Goal: Task Accomplishment & Management: Use online tool/utility

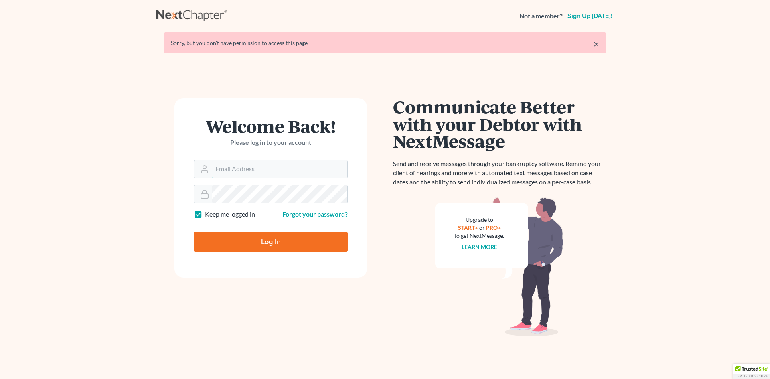
type input "[EMAIL_ADDRESS][DOMAIN_NAME]"
click at [277, 239] on input "Log In" at bounding box center [271, 242] width 154 height 20
type input "Thinking..."
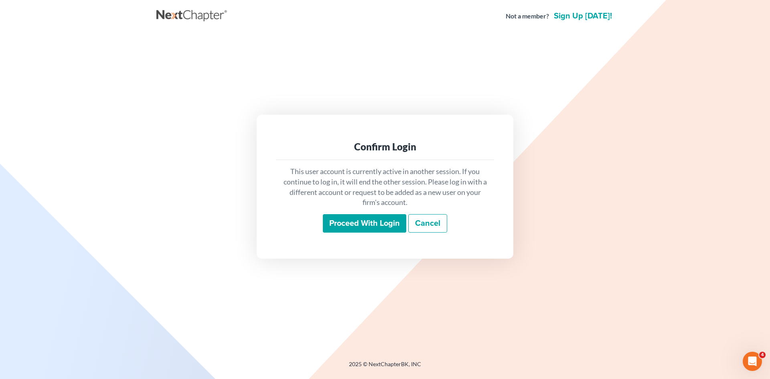
drag, startPoint x: 361, startPoint y: 233, endPoint x: 357, endPoint y: 225, distance: 9.9
click at [360, 230] on div "This user account is currently active in another session. If you continue to lo…" at bounding box center [385, 199] width 218 height 79
click at [357, 220] on input "Proceed with login" at bounding box center [364, 223] width 83 height 18
